Goal: Task Accomplishment & Management: Complete application form

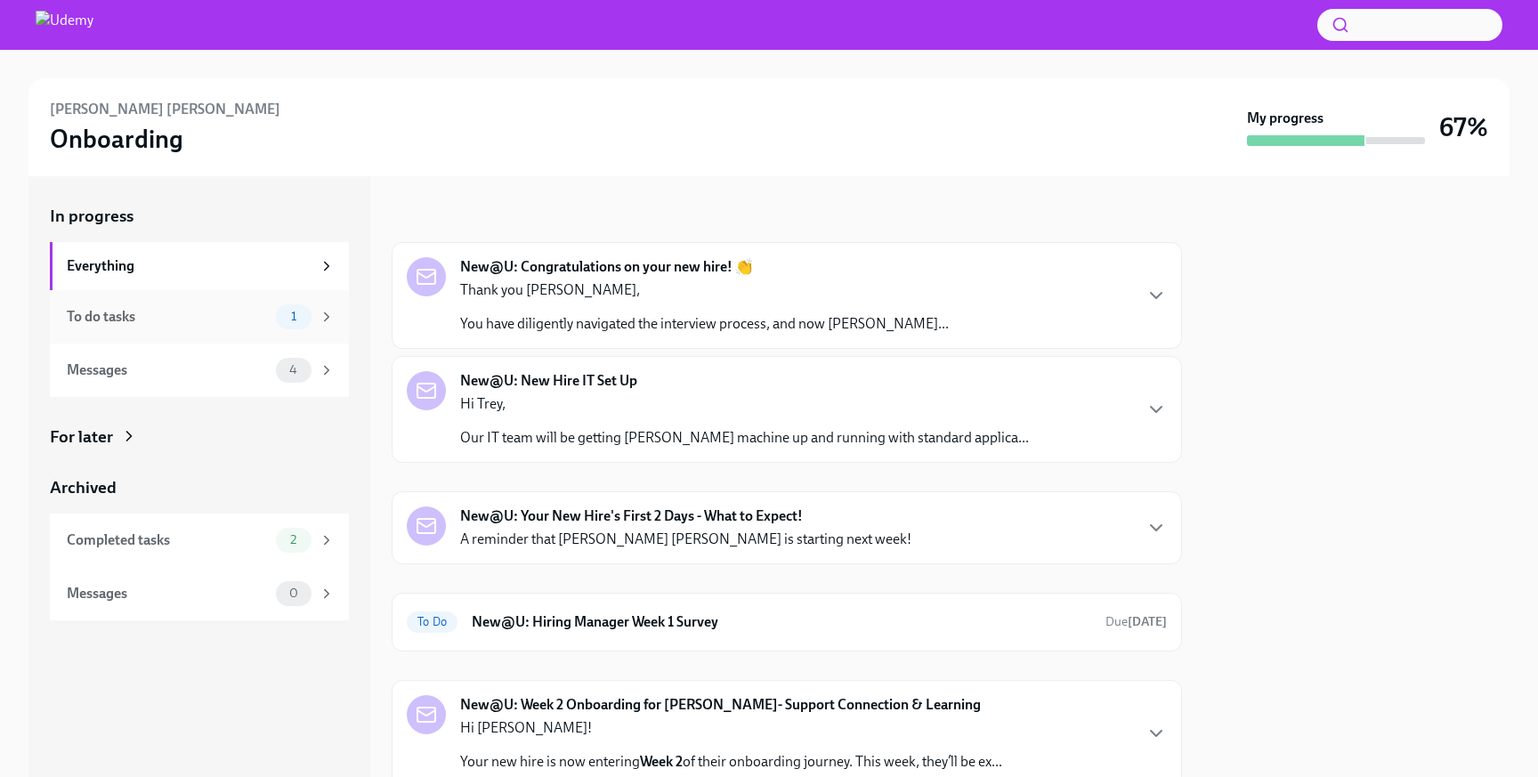
click at [162, 318] on div "To do tasks" at bounding box center [168, 317] width 202 height 20
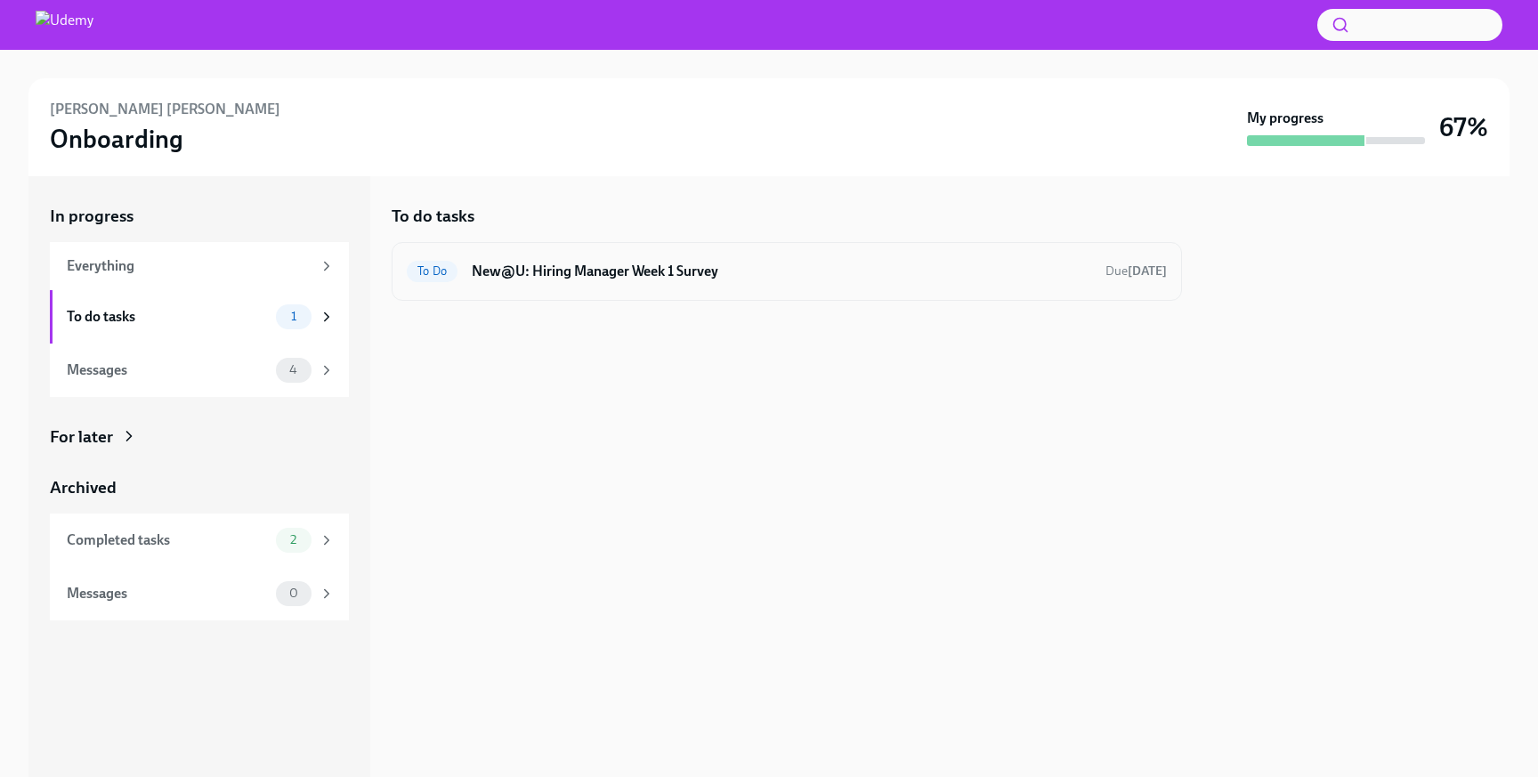
click at [715, 273] on h6 "New@U: Hiring Manager Week 1 Survey" at bounding box center [782, 272] width 620 height 20
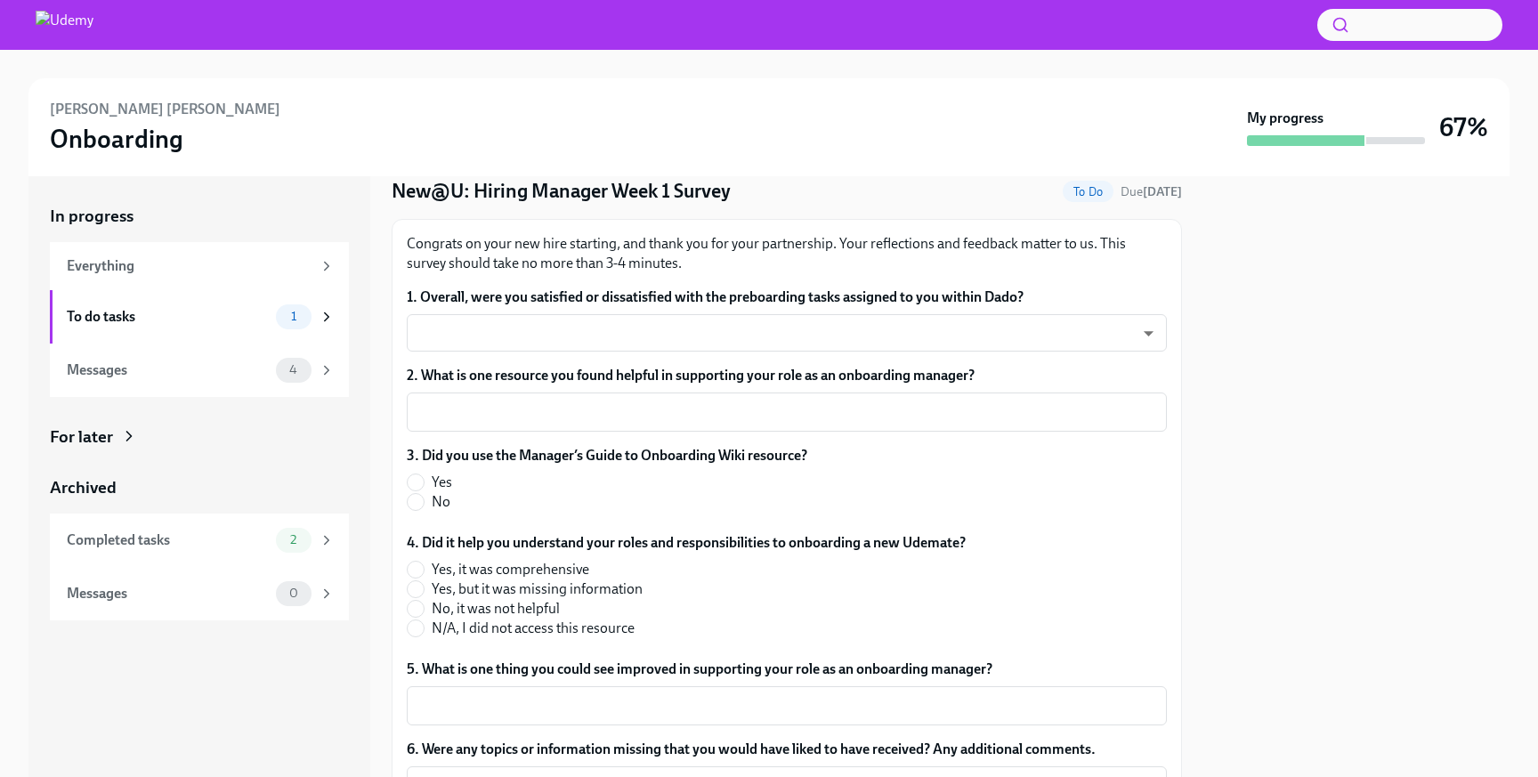
scroll to position [53, 0]
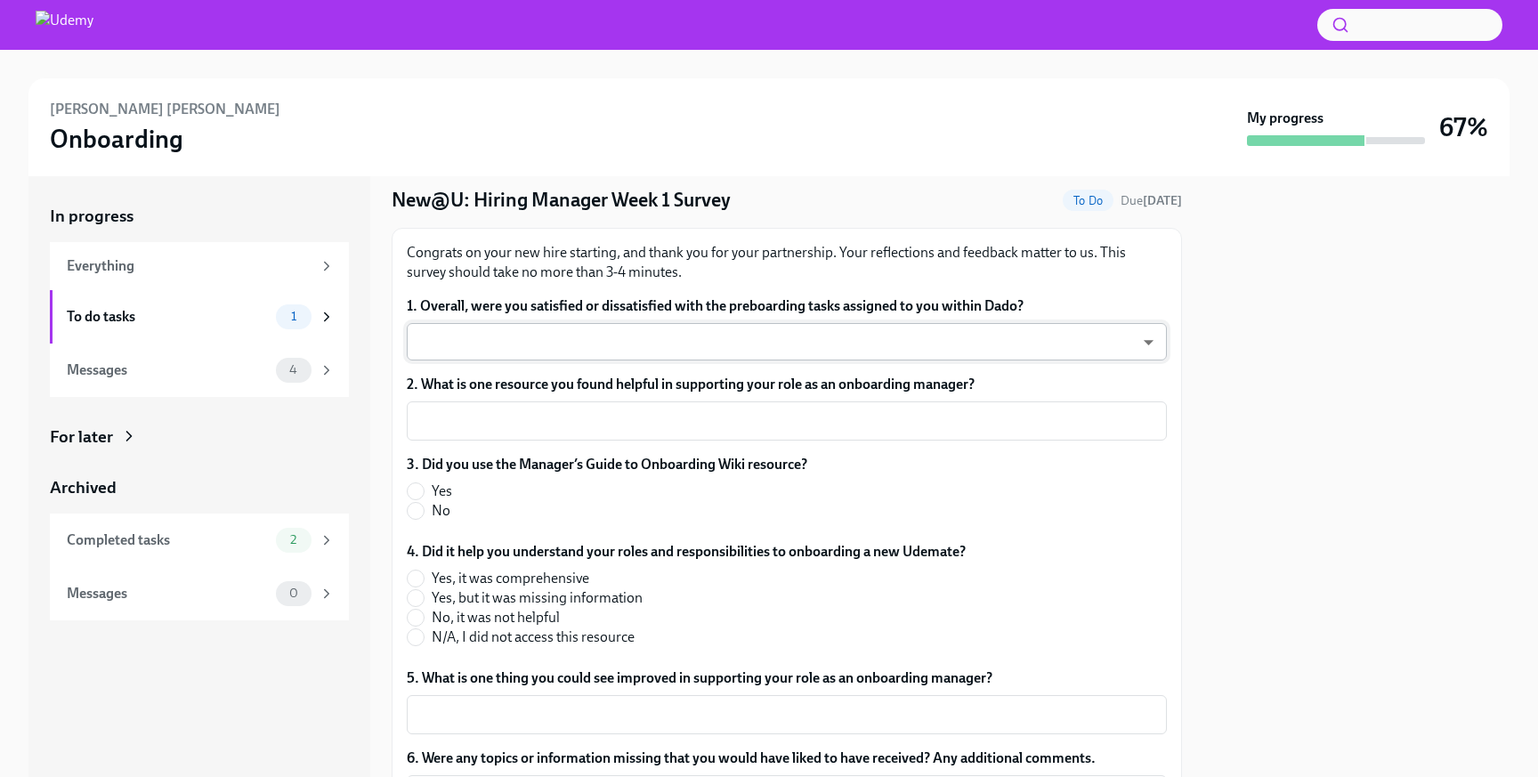
click at [746, 358] on body "[PERSON_NAME] [PERSON_NAME] Onboarding My progress 67% In progress Everything T…" at bounding box center [769, 388] width 1538 height 777
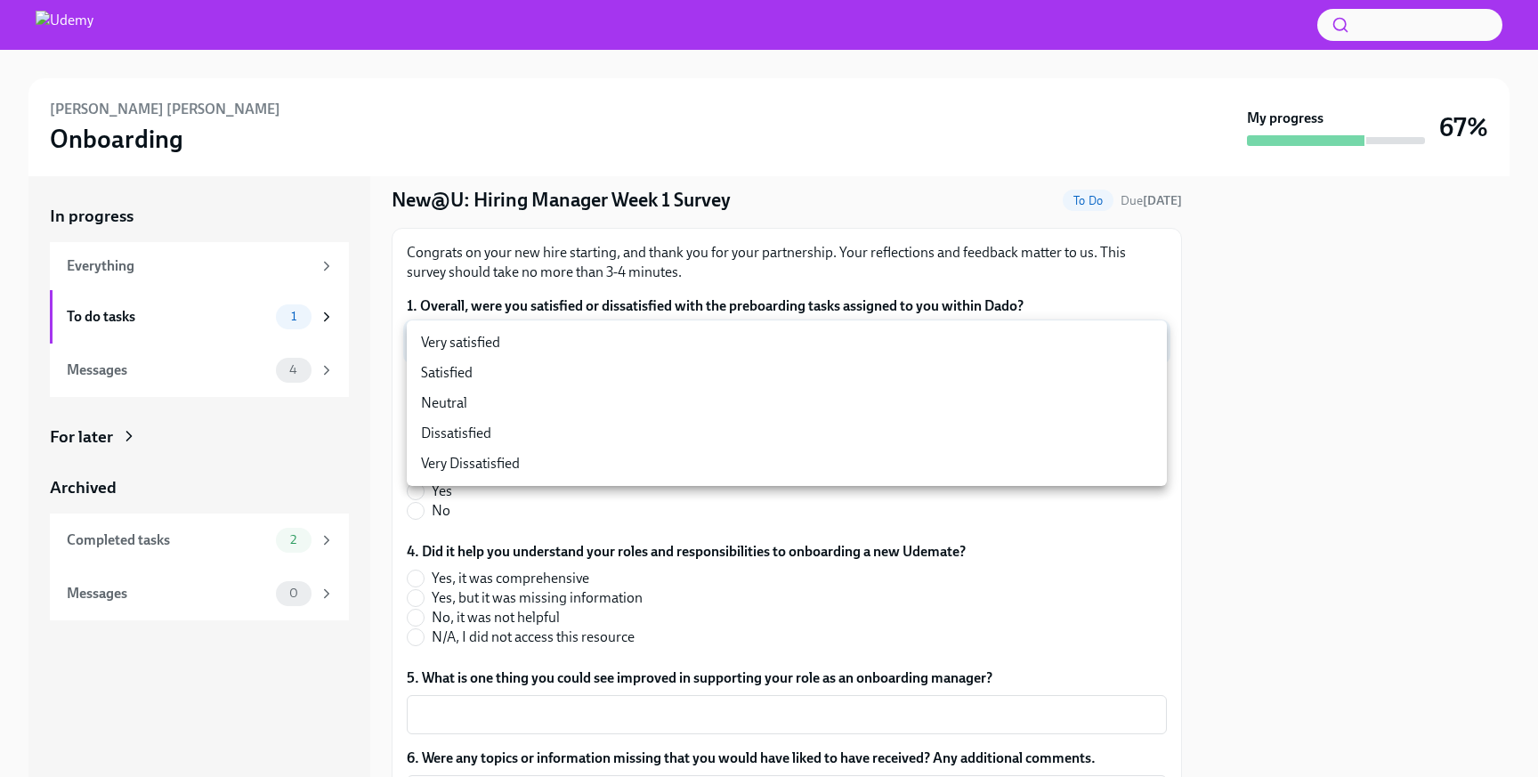
click at [702, 392] on li "Neutral" at bounding box center [787, 403] width 760 height 30
type input "-cZOD1nO9"
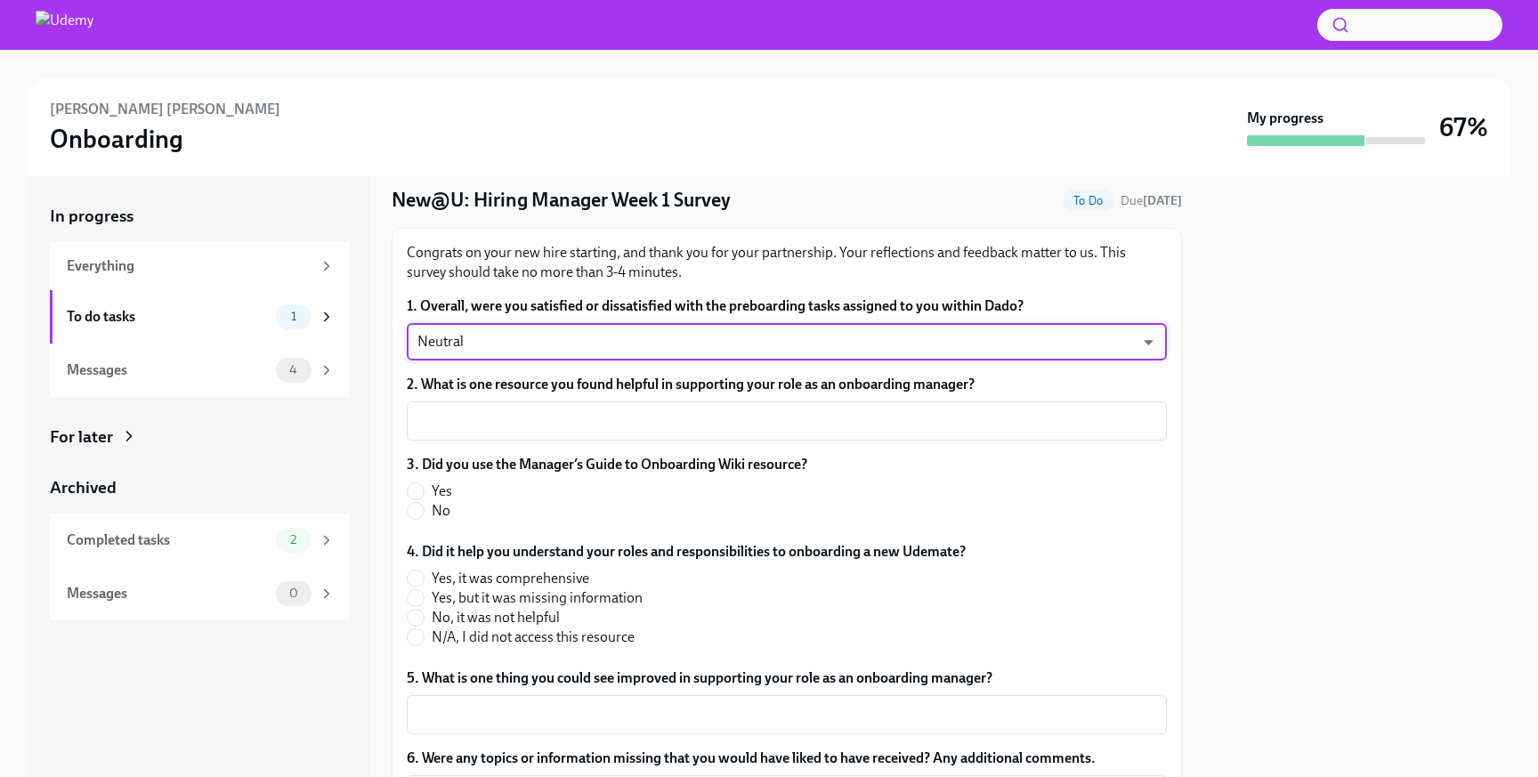
click at [426, 510] on label "No" at bounding box center [600, 511] width 386 height 20
click at [424, 510] on input "No" at bounding box center [416, 511] width 16 height 16
radio input "true"
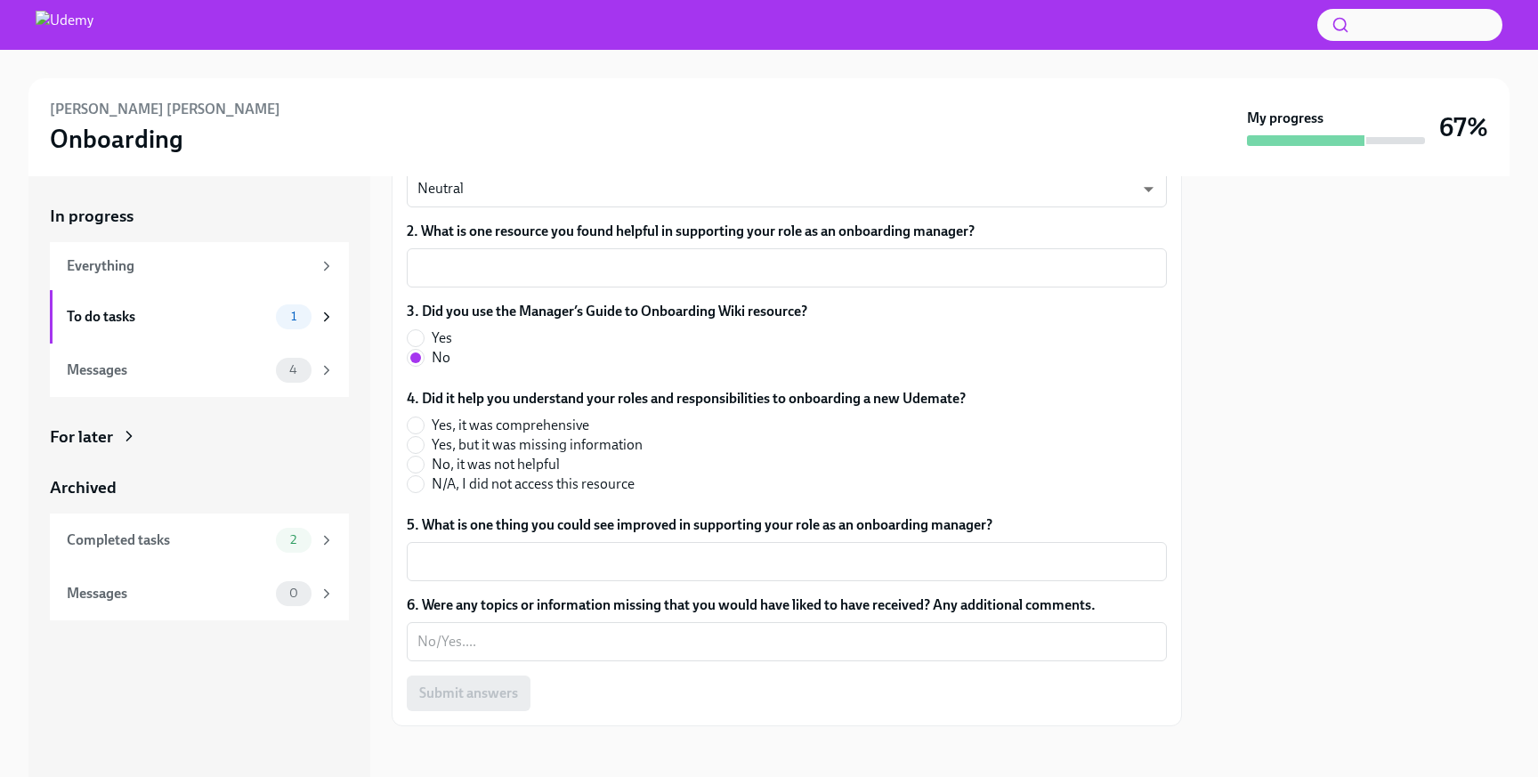
scroll to position [213, 0]
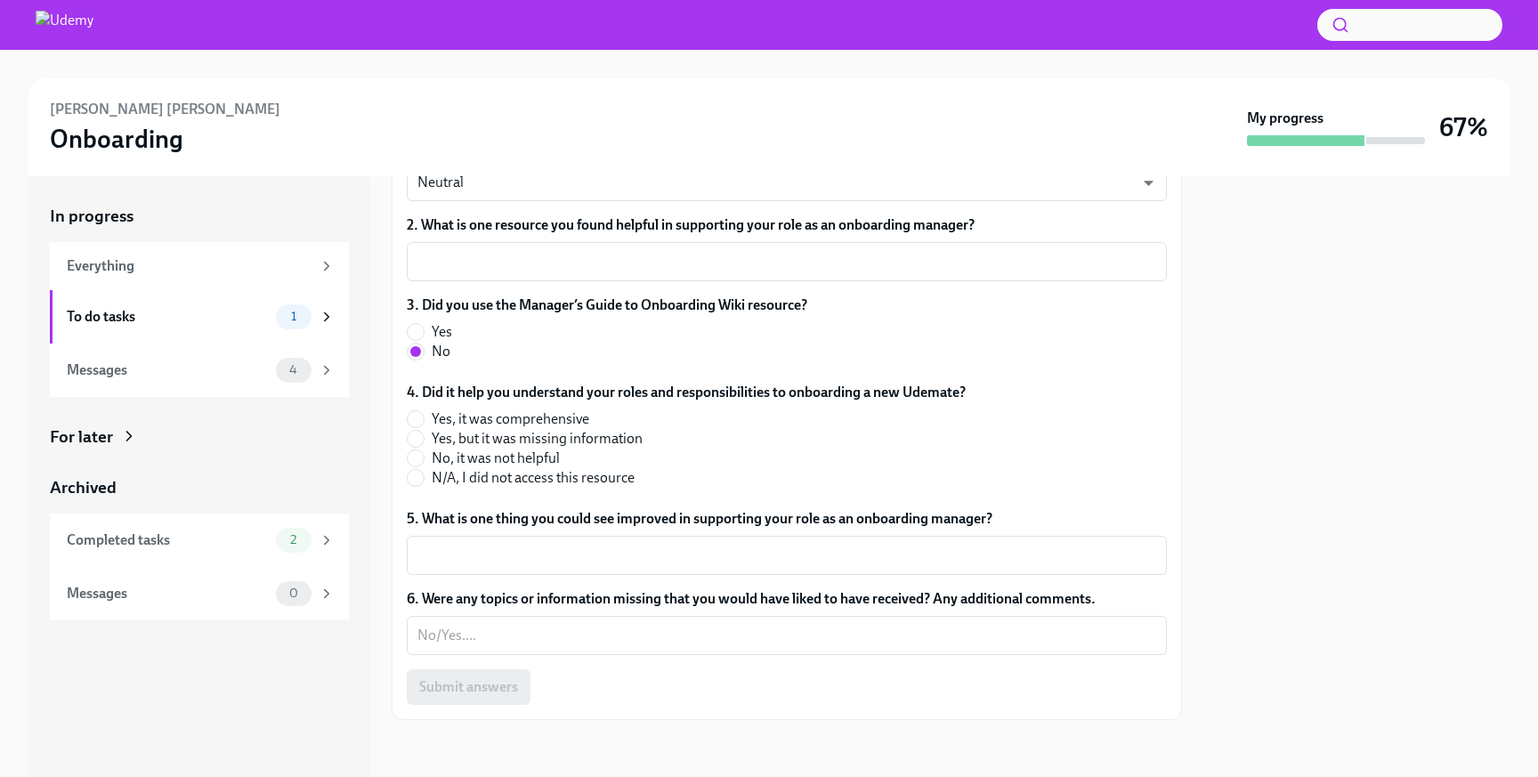
click at [564, 24] on div at bounding box center [769, 25] width 1538 height 50
click at [542, 47] on div at bounding box center [769, 25] width 1538 height 50
